Goal: Information Seeking & Learning: Learn about a topic

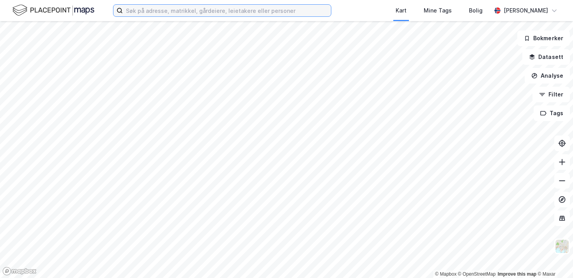
click at [199, 12] on input at bounding box center [227, 11] width 208 height 12
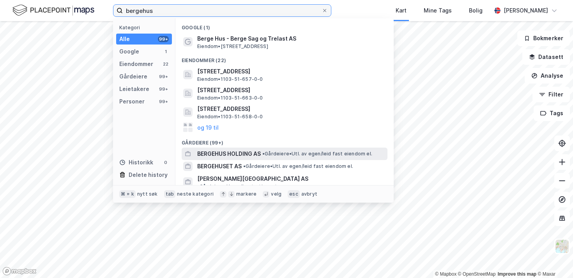
type input "bergehus"
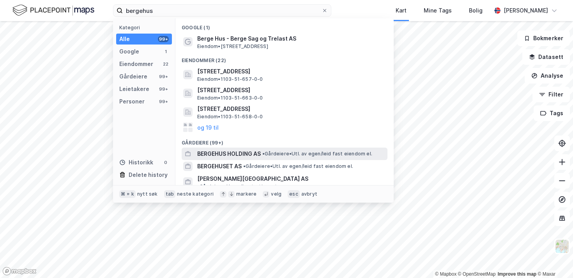
click at [256, 150] on span "BERGEHUS HOLDING AS" at bounding box center [229, 153] width 64 height 9
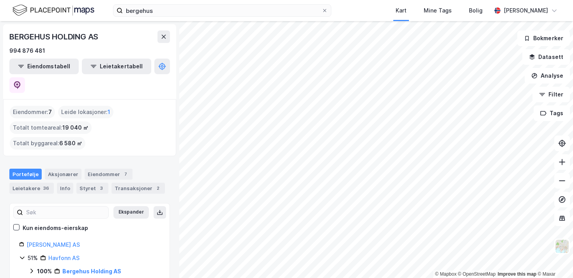
click at [137, 106] on div "Eiendommer : 7 Leide lokasjoner : 1 Totalt tomteareal : 19 040 ㎡ Totalt byggare…" at bounding box center [90, 128] width 160 height 44
